Goal: Information Seeking & Learning: Learn about a topic

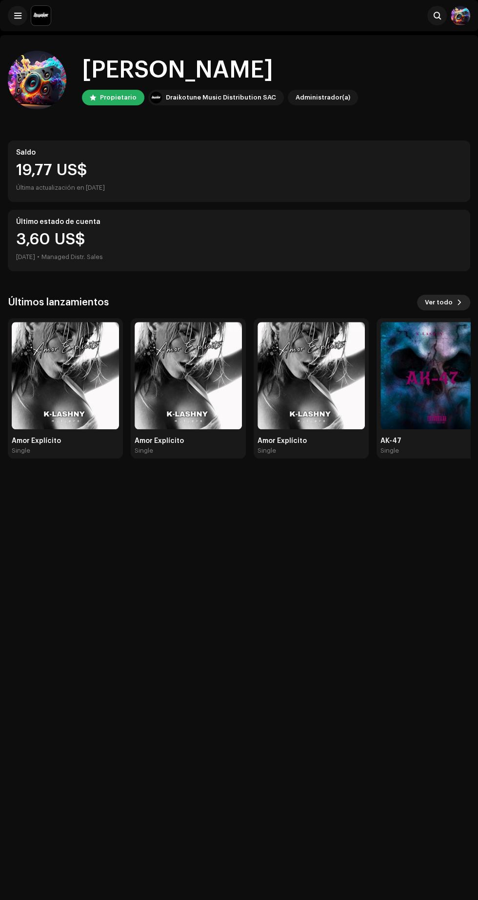
click at [438, 303] on span "Ver todo" at bounding box center [439, 303] width 28 height 20
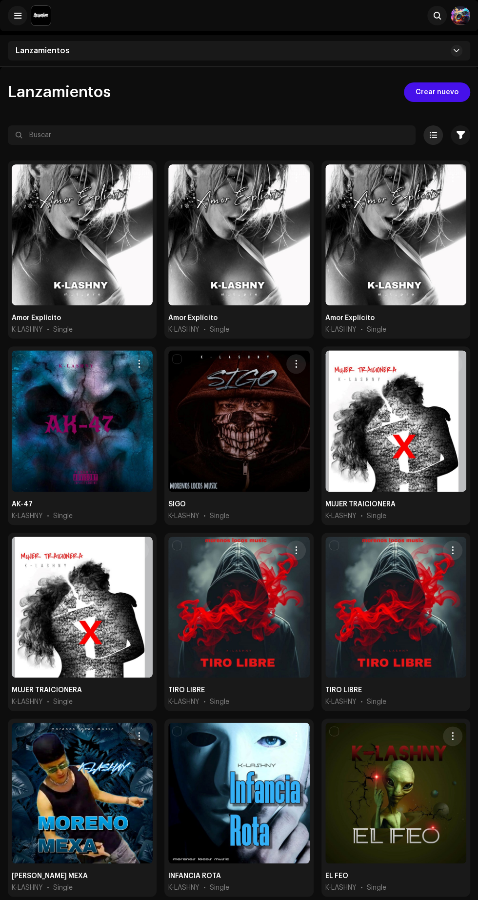
click at [433, 135] on span at bounding box center [433, 135] width 7 height 8
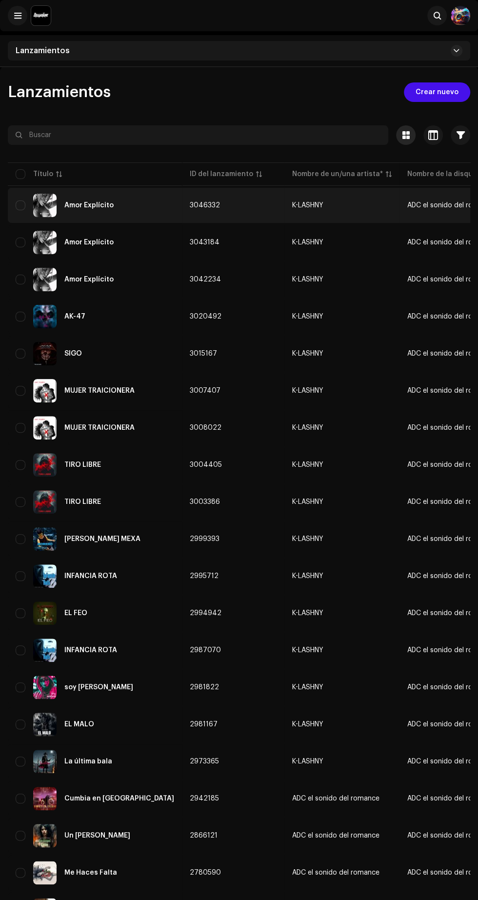
click at [111, 207] on div "Amor Explícito" at bounding box center [88, 205] width 49 height 7
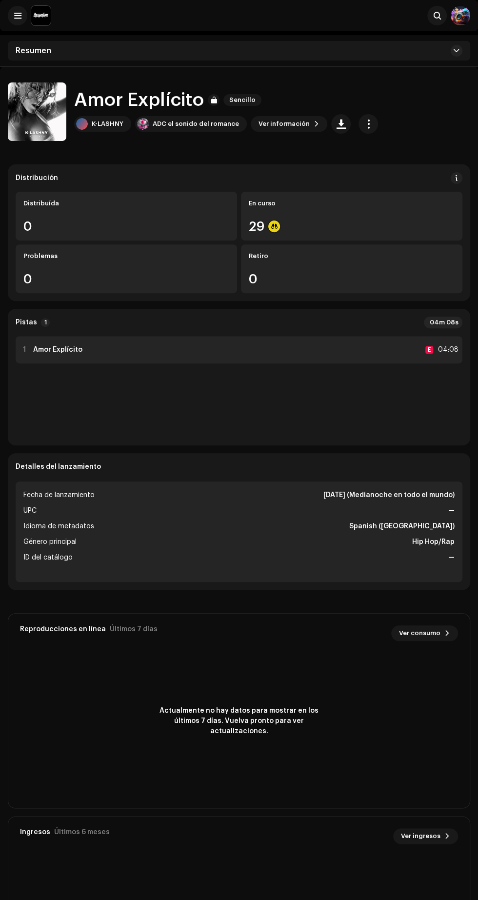
click at [324, 361] on div "1 Amor Explícito E 04:08" at bounding box center [239, 349] width 447 height 27
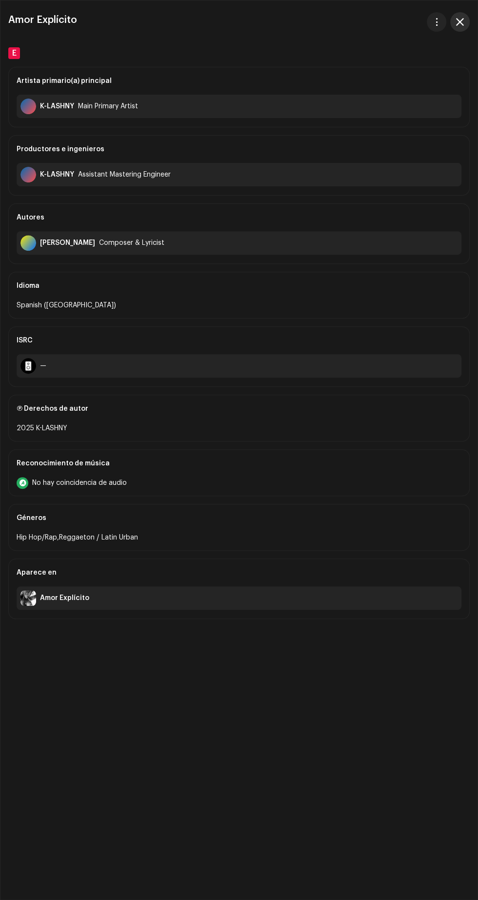
click at [460, 21] on span "button" at bounding box center [460, 22] width 8 height 8
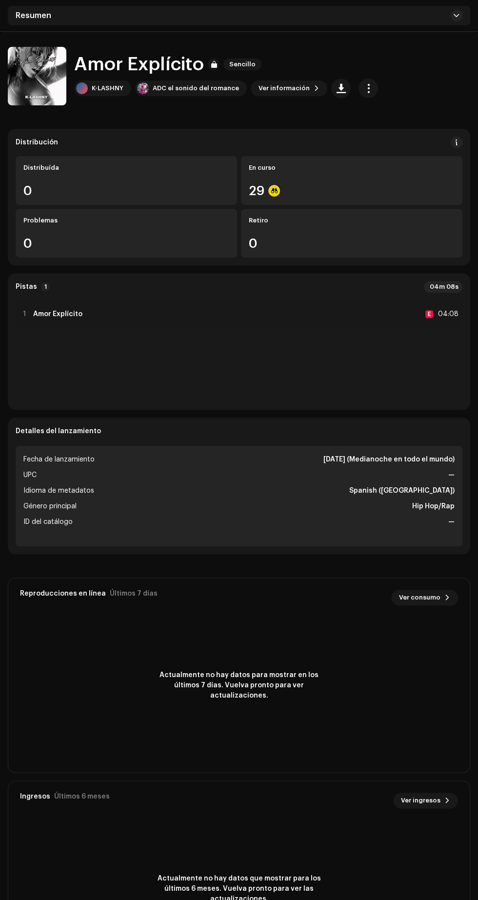
scroll to position [66, 0]
